Goal: Task Accomplishment & Management: Manage account settings

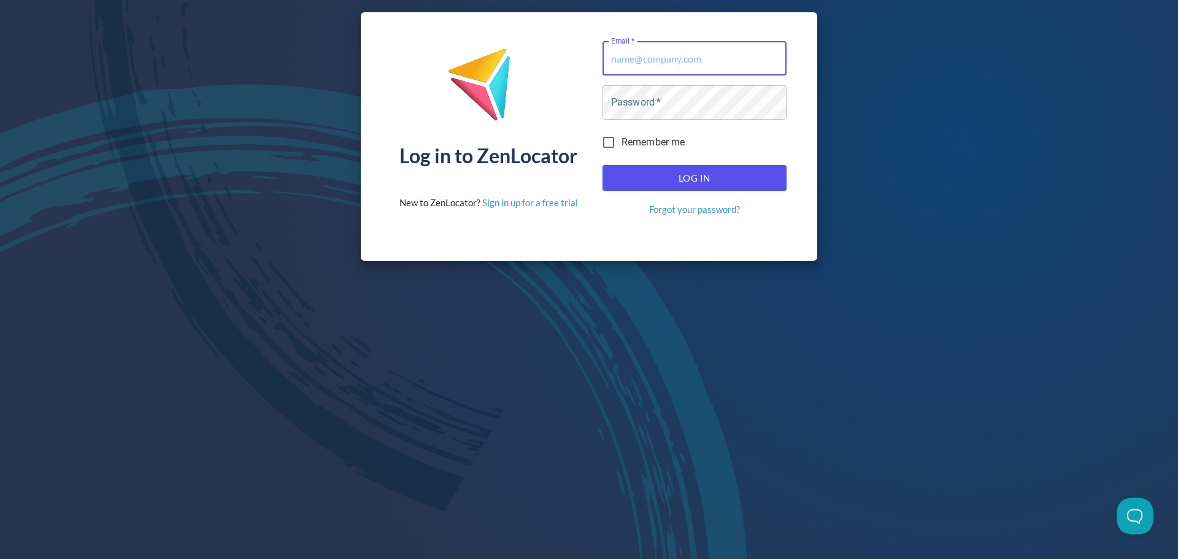
click at [663, 66] on input "Email   *" at bounding box center [694, 58] width 184 height 34
click at [556, 96] on div "Log in to ZenLocator New to ZenLocator? Sign in up for a free trial" at bounding box center [488, 128] width 179 height 175
drag, startPoint x: 695, startPoint y: 81, endPoint x: 716, endPoint y: 67, distance: 25.2
click at [702, 77] on div "Email   * Email * Password   * Password * Remember me Log In Forgot your passwo…" at bounding box center [695, 128] width 194 height 185
click at [716, 66] on input "Email   *" at bounding box center [694, 58] width 184 height 34
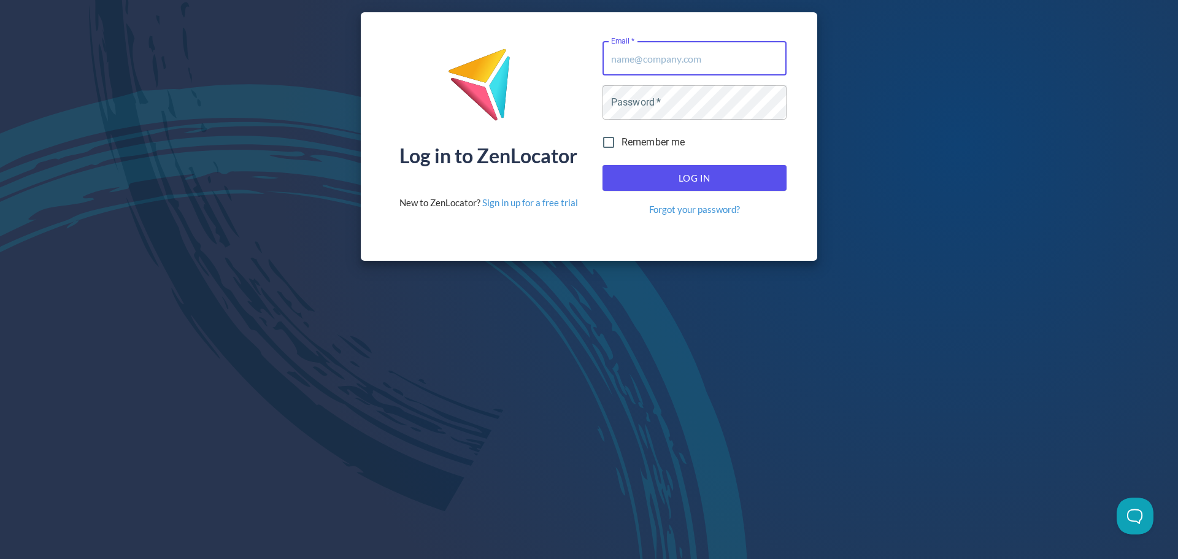
type input "[EMAIL_ADDRESS][DOMAIN_NAME]"
click at [662, 176] on span "Log In" at bounding box center [694, 178] width 157 height 16
click at [612, 136] on input "Remember me" at bounding box center [609, 142] width 26 height 26
checkbox input "true"
click at [639, 174] on span "Log In" at bounding box center [694, 178] width 157 height 16
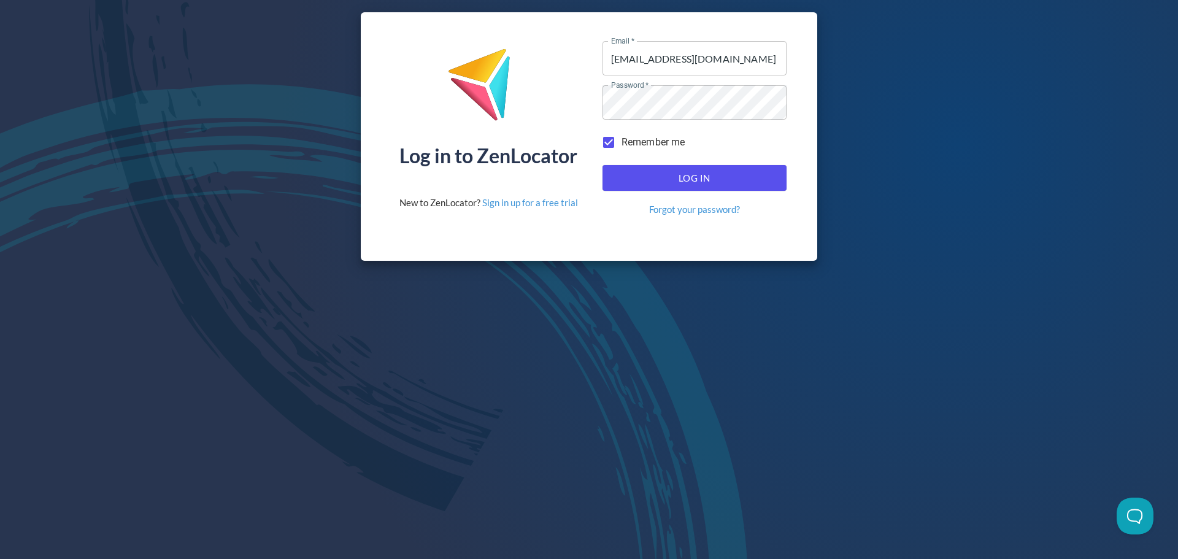
click at [702, 177] on span "Log In" at bounding box center [694, 178] width 157 height 16
type input "[EMAIL_ADDRESS][DOMAIN_NAME]"
